Goal: Information Seeking & Learning: Check status

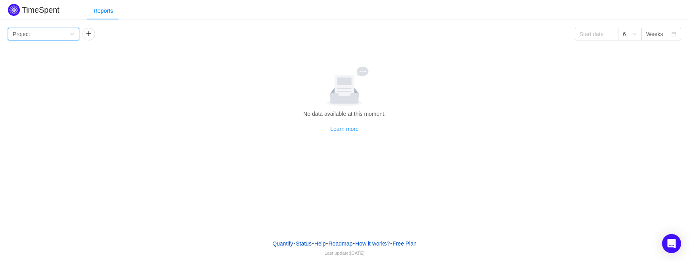
click at [68, 33] on div "Group by Project" at bounding box center [41, 34] width 57 height 12
click at [66, 35] on div "Group by Project" at bounding box center [41, 34] width 57 height 12
click at [88, 35] on button "button" at bounding box center [88, 34] width 13 height 13
click at [99, 35] on div "Person" at bounding box center [95, 34] width 17 height 12
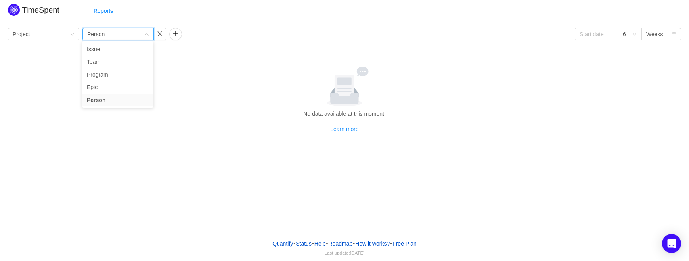
click at [59, 62] on div "Group by Project Group by Person 6 Weeks No data available at this moment. Lear…" at bounding box center [344, 80] width 673 height 105
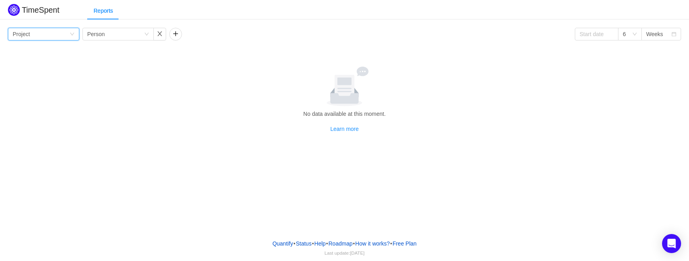
click at [63, 33] on div "Group by Project" at bounding box center [41, 34] width 57 height 12
click at [59, 50] on li "Project" at bounding box center [43, 49] width 71 height 13
click at [123, 35] on div "Group by Person" at bounding box center [115, 34] width 57 height 12
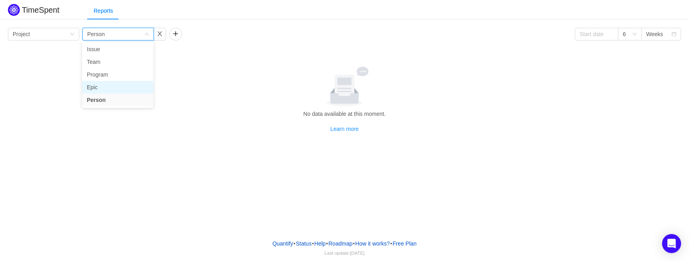
click at [103, 87] on li "Epic" at bounding box center [117, 87] width 71 height 13
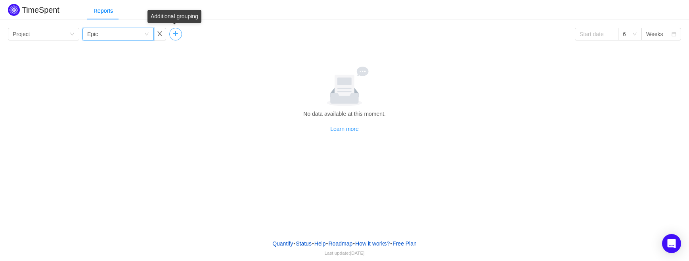
click at [179, 36] on button "button" at bounding box center [175, 34] width 13 height 13
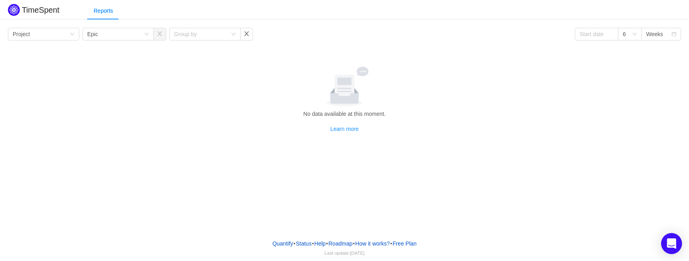
click at [672, 243] on icon "Open Intercom Messenger" at bounding box center [671, 243] width 9 height 10
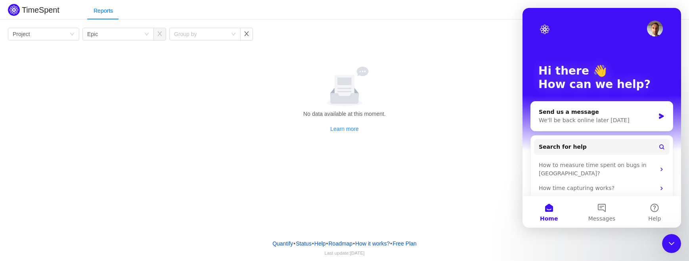
click at [490, 121] on div "No data available at this moment. Learn more" at bounding box center [344, 100] width 667 height 67
click at [672, 242] on icon "Close Intercom Messenger" at bounding box center [672, 244] width 10 height 10
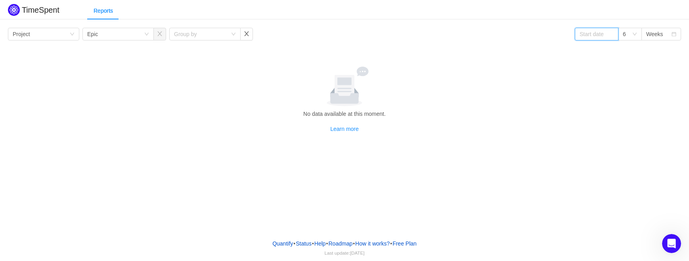
click at [599, 34] on input at bounding box center [597, 34] width 44 height 13
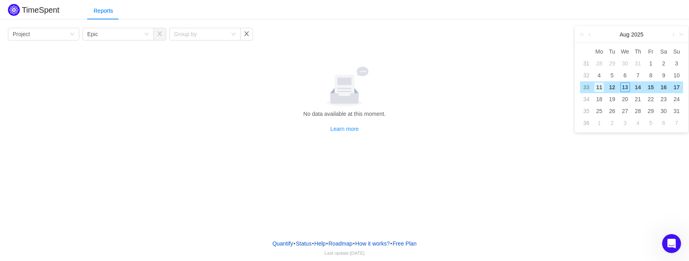
click at [597, 88] on div "11" at bounding box center [599, 87] width 10 height 10
type input "[DATE]"
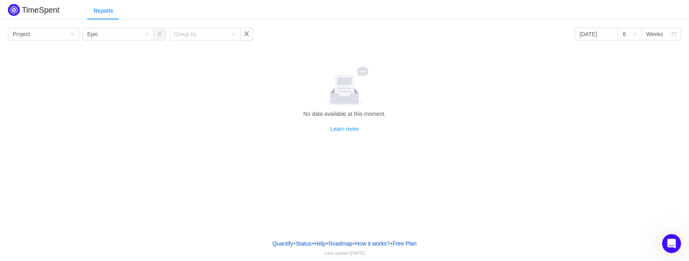
click at [589, 123] on div "No data available at this moment. Learn more" at bounding box center [344, 100] width 667 height 67
